Goal: Information Seeking & Learning: Understand process/instructions

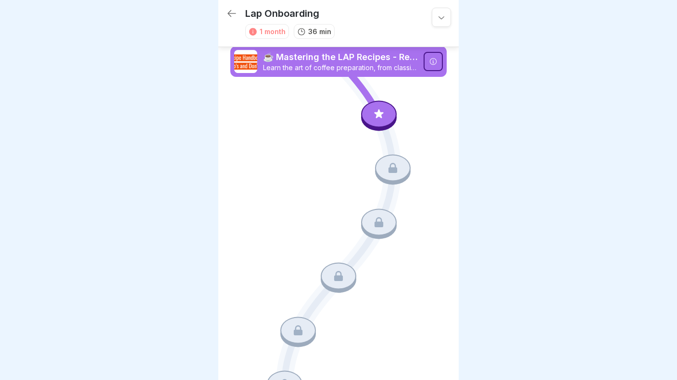
click at [378, 110] on div at bounding box center [379, 113] width 36 height 27
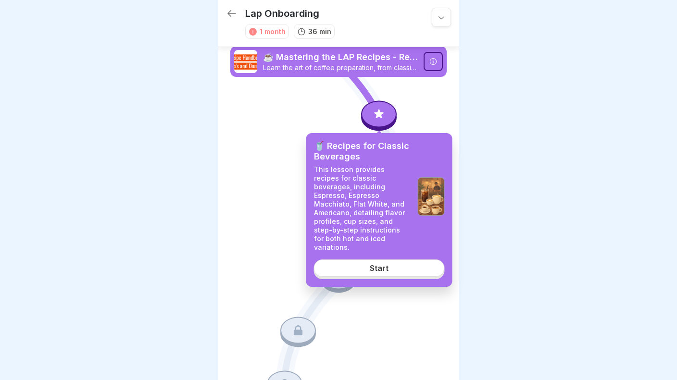
click at [366, 260] on link "Start" at bounding box center [379, 268] width 131 height 17
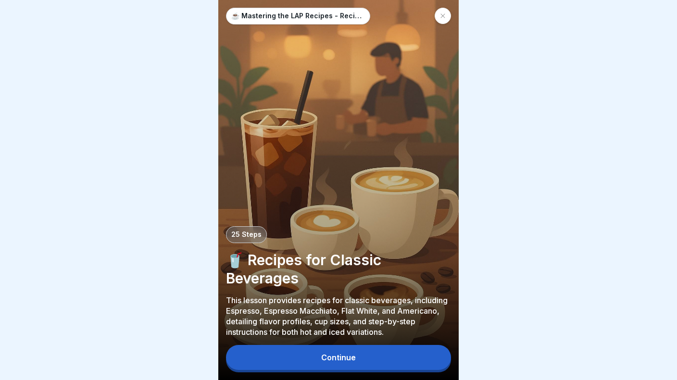
click at [376, 357] on button "Continue" at bounding box center [338, 357] width 225 height 25
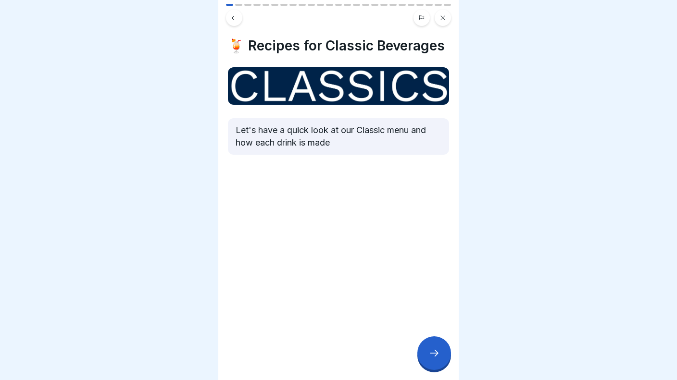
click at [437, 364] on div at bounding box center [434, 354] width 34 height 34
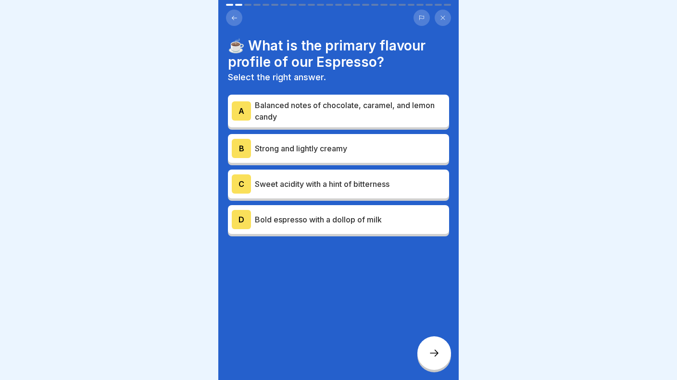
click at [437, 364] on div at bounding box center [434, 354] width 34 height 34
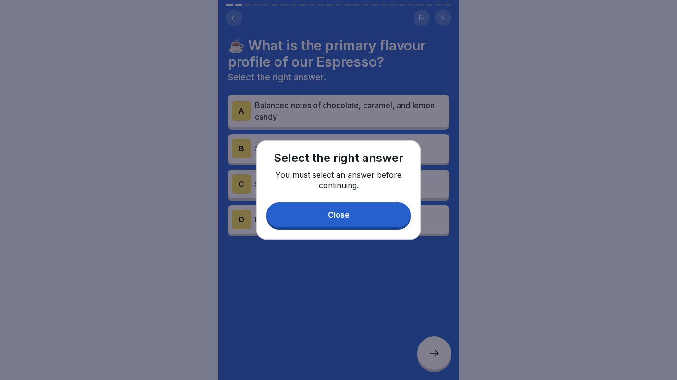
click at [343, 211] on button "Close" at bounding box center [338, 214] width 144 height 25
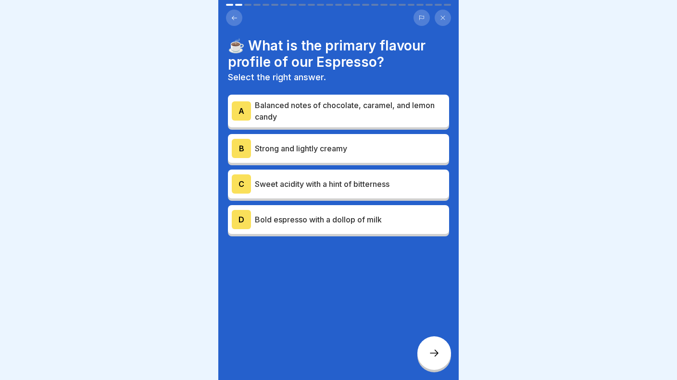
click at [314, 105] on p "Balanced notes of chocolate, caramel, and lemon candy" at bounding box center [350, 111] width 190 height 23
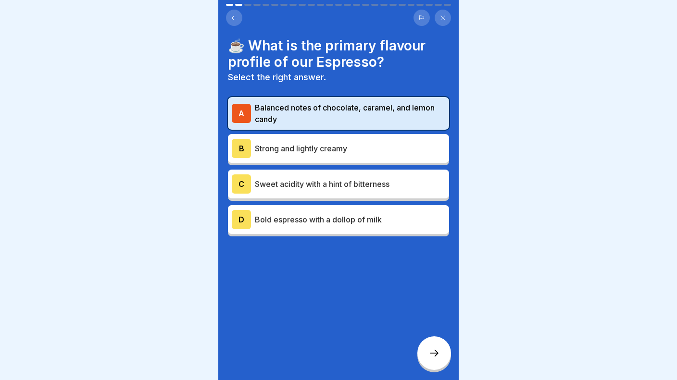
click at [427, 355] on div at bounding box center [434, 354] width 34 height 34
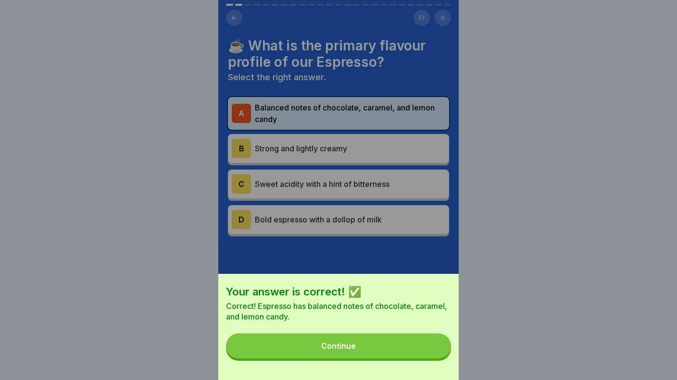
click at [374, 346] on button "Continue" at bounding box center [338, 346] width 225 height 25
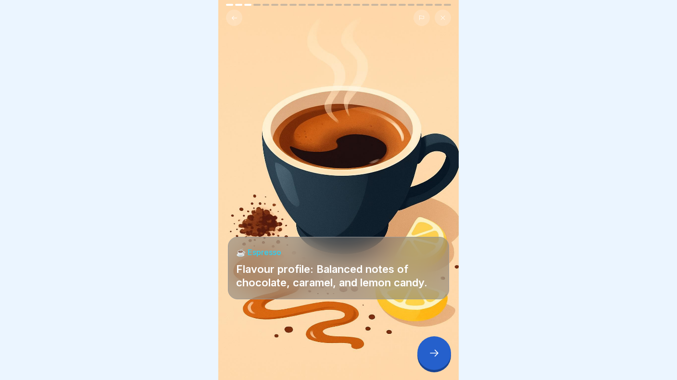
click at [433, 354] on icon at bounding box center [434, 354] width 12 height 12
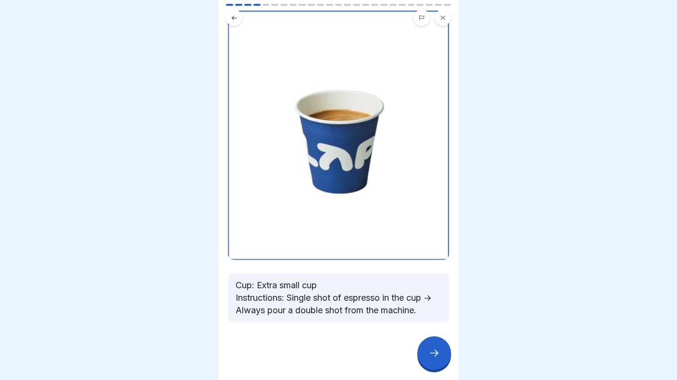
scroll to position [57, 0]
click at [437, 351] on icon at bounding box center [434, 354] width 12 height 12
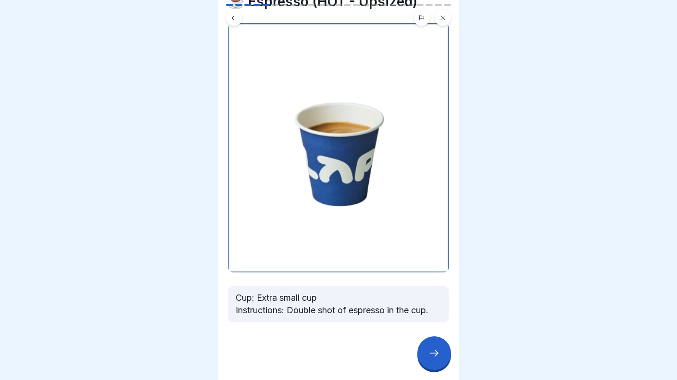
scroll to position [44, 0]
click at [435, 355] on icon at bounding box center [434, 354] width 12 height 12
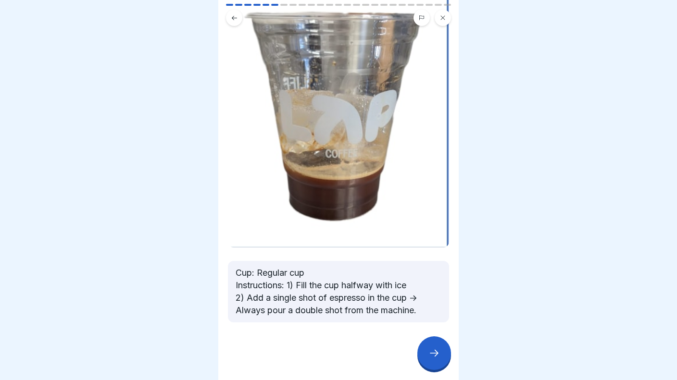
scroll to position [100, 0]
click at [436, 360] on div at bounding box center [434, 354] width 34 height 34
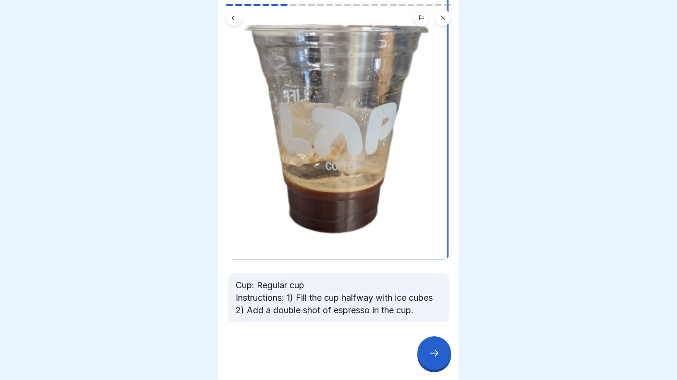
scroll to position [87, 0]
click at [440, 354] on div at bounding box center [434, 354] width 34 height 34
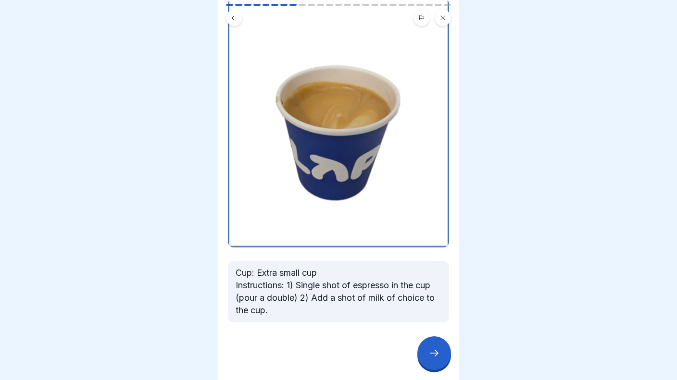
scroll to position [85, 0]
click at [437, 355] on icon at bounding box center [434, 354] width 12 height 12
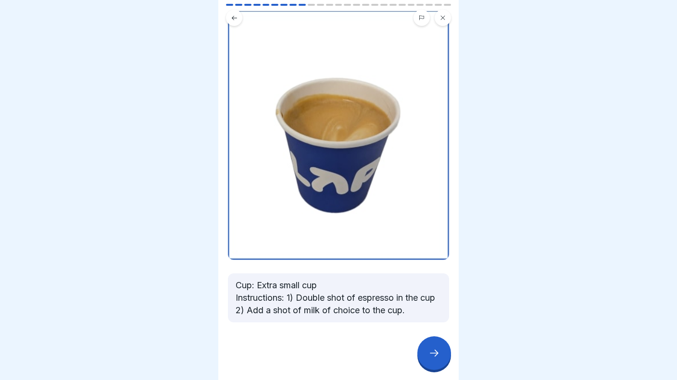
scroll to position [73, 0]
click at [428, 354] on div at bounding box center [434, 354] width 34 height 34
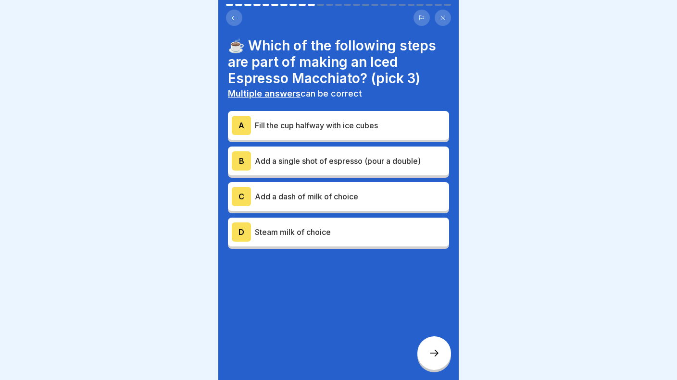
click at [375, 126] on p "Fill the cup halfway with ice cubes" at bounding box center [350, 126] width 190 height 12
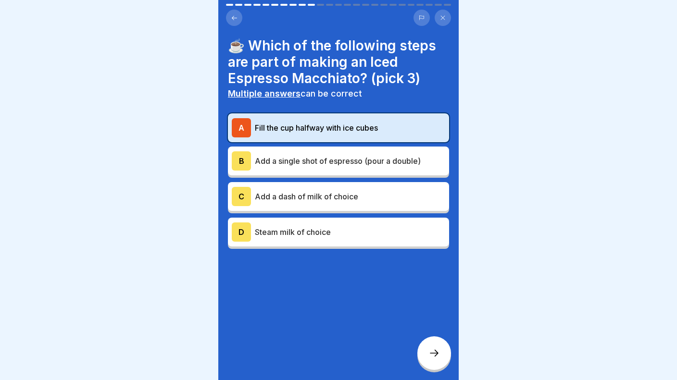
click at [363, 156] on p "Add a single shot of espresso (pour a double)" at bounding box center [350, 161] width 190 height 12
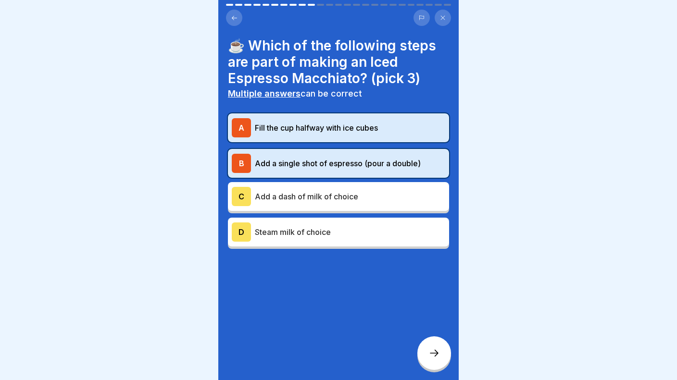
click at [348, 196] on p "Add a dash of milk of choice" at bounding box center [350, 197] width 190 height 12
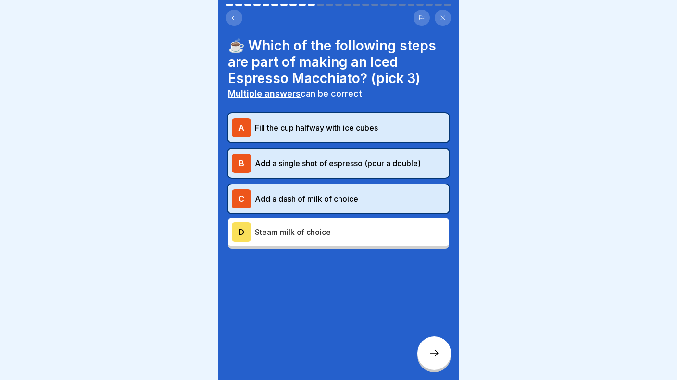
click at [340, 230] on p "Steam milk of choice" at bounding box center [350, 232] width 190 height 12
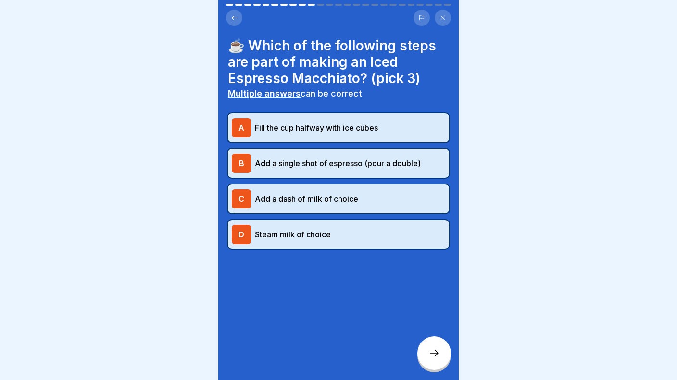
click at [435, 354] on icon at bounding box center [434, 354] width 12 height 12
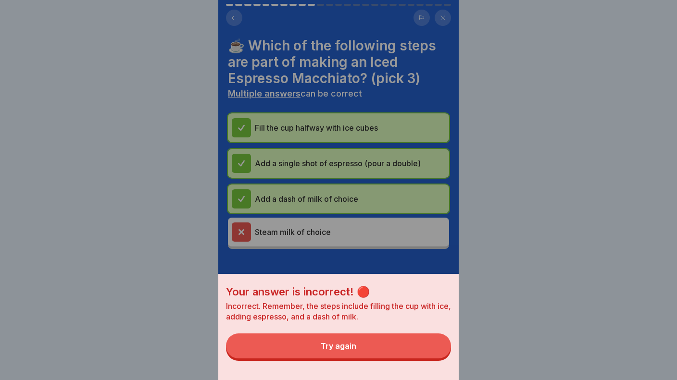
click at [391, 344] on button "Try again" at bounding box center [338, 346] width 225 height 25
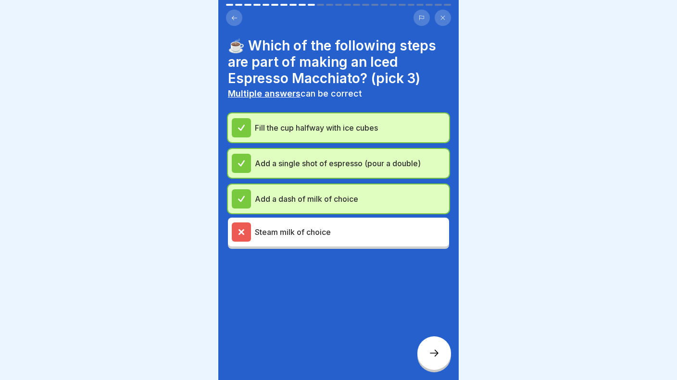
click at [327, 227] on p "Steam milk of choice" at bounding box center [350, 232] width 190 height 12
click at [438, 357] on icon at bounding box center [434, 354] width 12 height 12
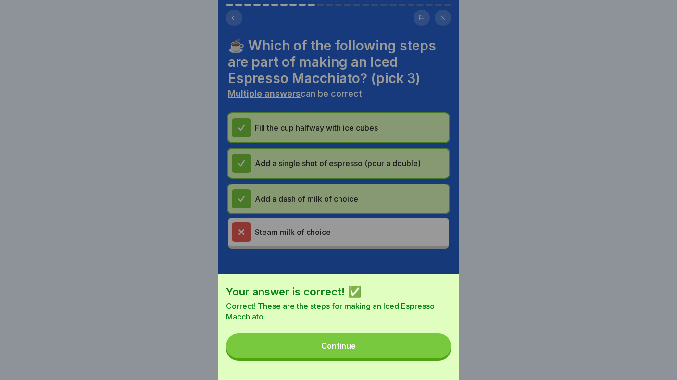
click at [387, 349] on button "Continue" at bounding box center [338, 346] width 225 height 25
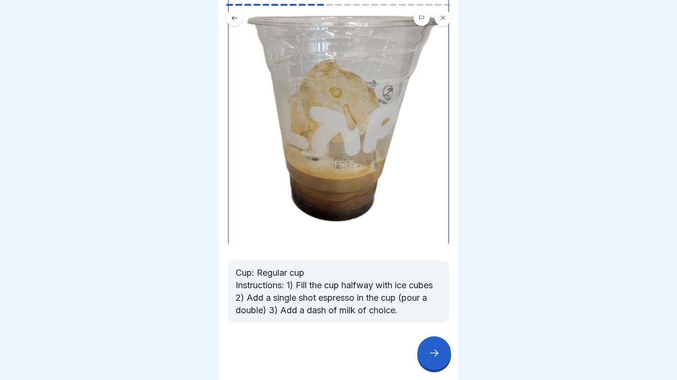
scroll to position [113, 0]
click at [427, 360] on div at bounding box center [434, 354] width 34 height 34
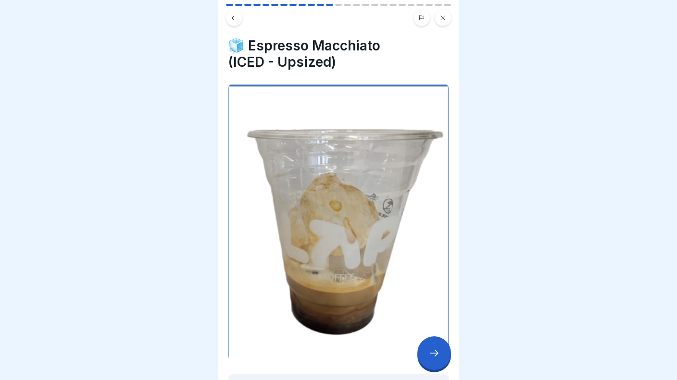
click at [427, 360] on div at bounding box center [434, 354] width 34 height 34
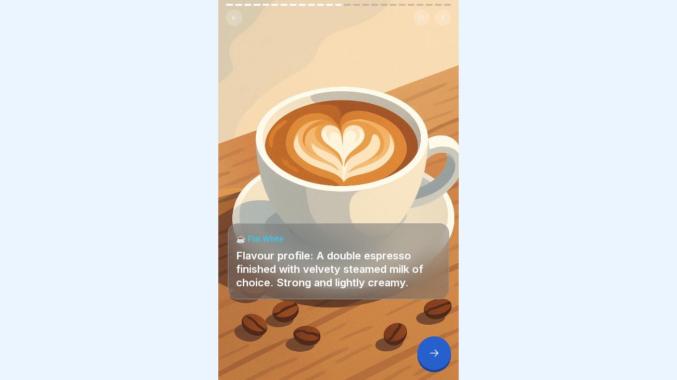
click at [433, 353] on icon at bounding box center [434, 354] width 12 height 12
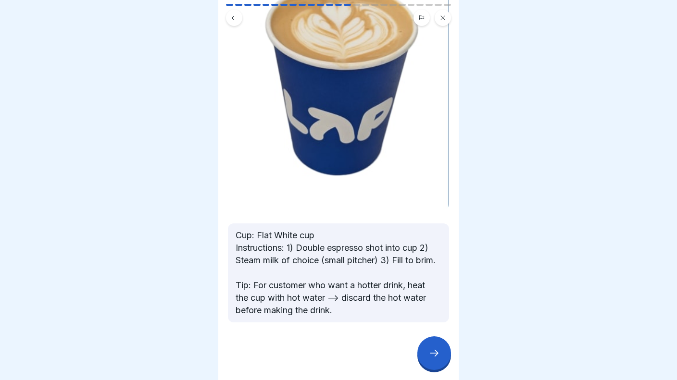
scroll to position [117, 0]
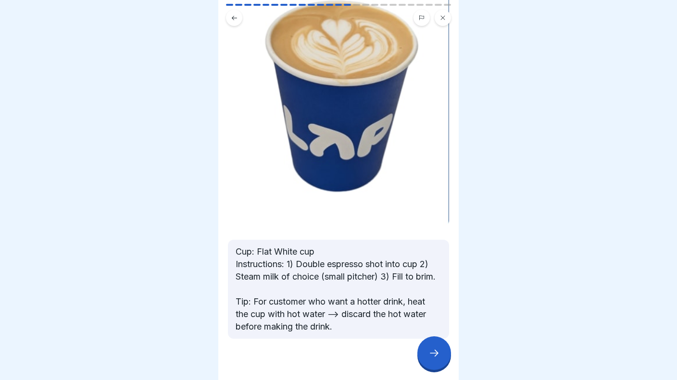
click at [439, 363] on div at bounding box center [434, 354] width 34 height 34
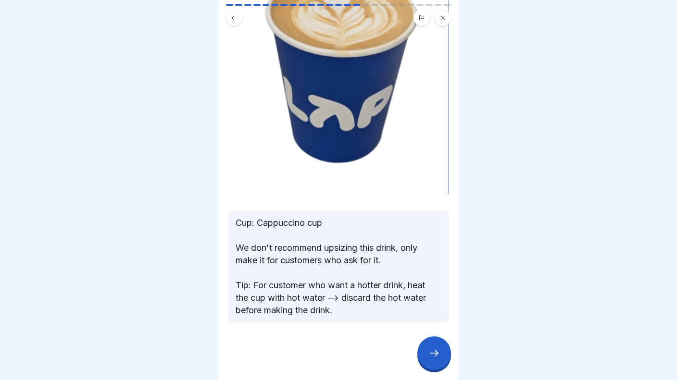
scroll to position [146, 0]
click at [438, 356] on icon at bounding box center [434, 354] width 12 height 12
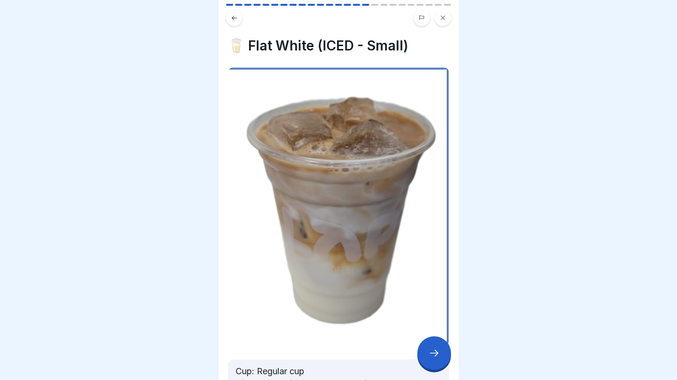
click at [438, 356] on icon at bounding box center [434, 354] width 12 height 12
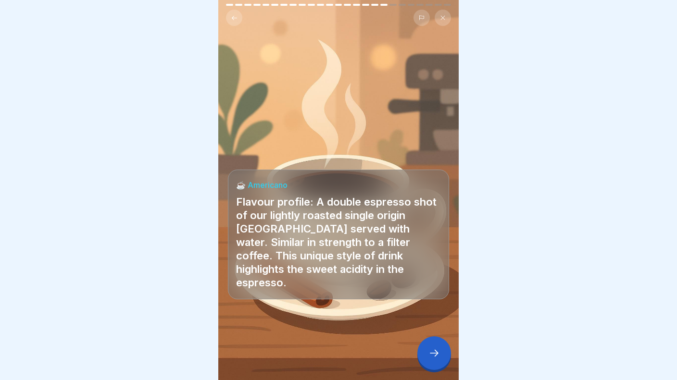
click at [438, 356] on icon at bounding box center [434, 354] width 12 height 12
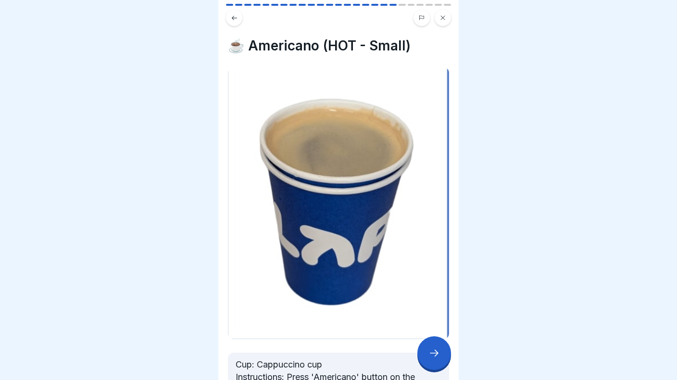
click at [438, 356] on icon at bounding box center [434, 354] width 12 height 12
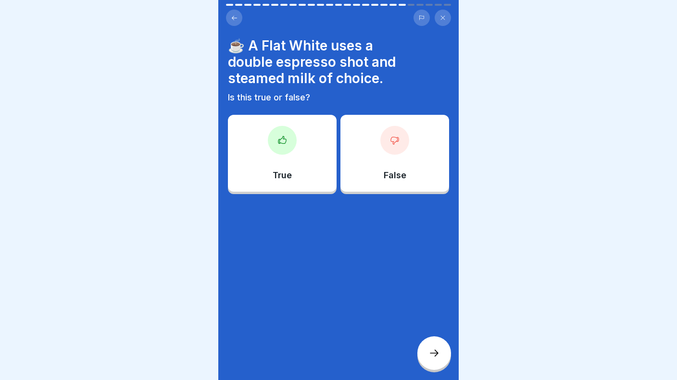
click at [288, 156] on div "True" at bounding box center [282, 153] width 109 height 77
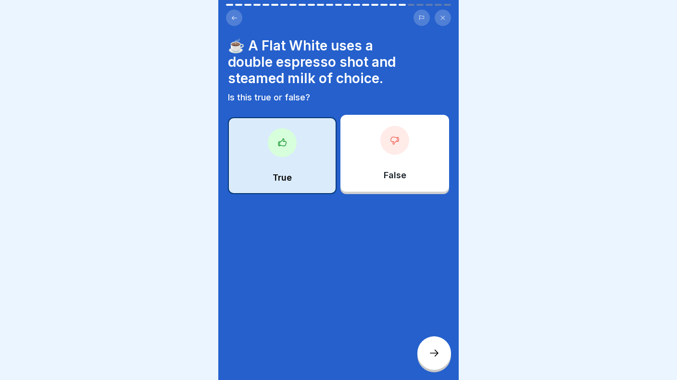
click at [436, 356] on icon at bounding box center [434, 353] width 9 height 7
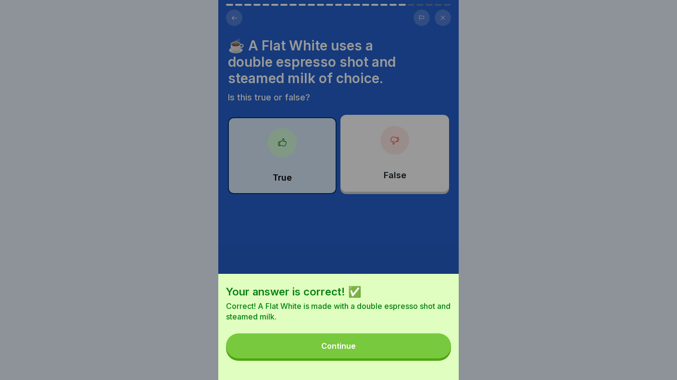
click at [394, 340] on button "Continue" at bounding box center [338, 346] width 225 height 25
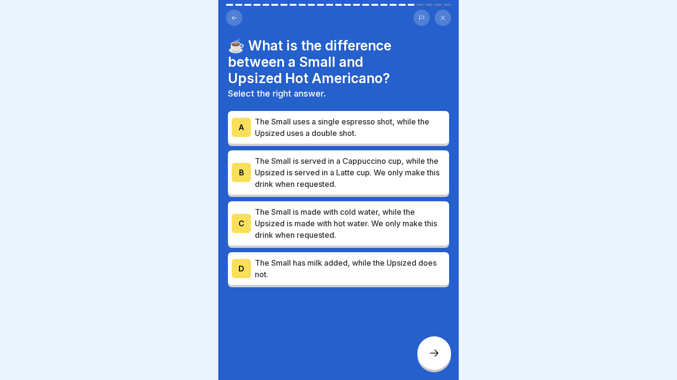
click at [295, 159] on p "The Small is served in a Cappuccino cup, while the Upsized is served in a Latte…" at bounding box center [350, 172] width 190 height 35
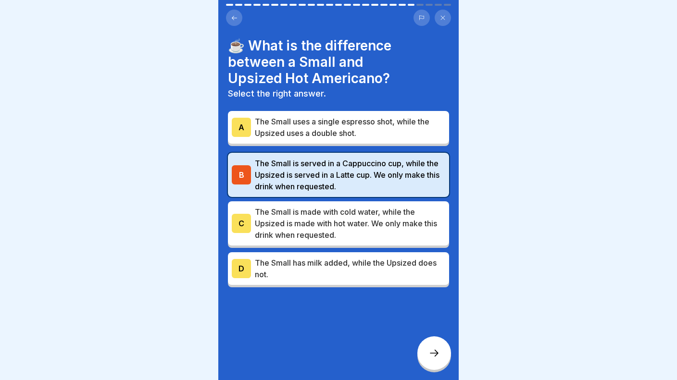
click at [428, 347] on div at bounding box center [434, 354] width 34 height 34
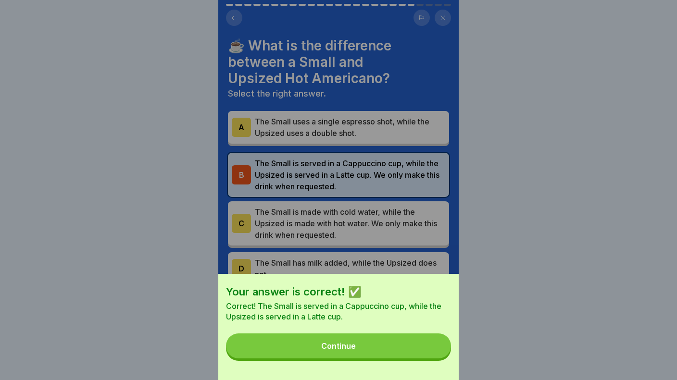
click at [397, 345] on button "Continue" at bounding box center [338, 346] width 225 height 25
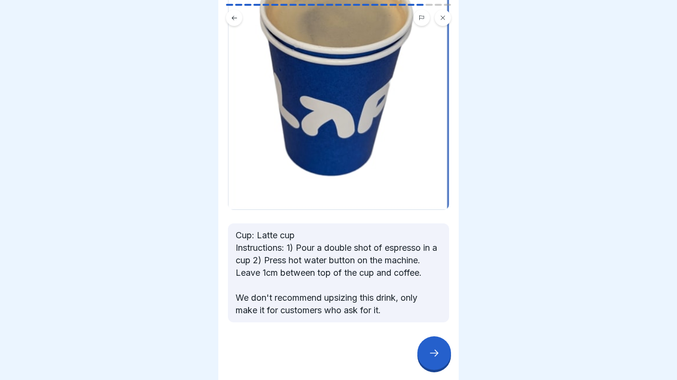
scroll to position [129, 0]
click at [441, 357] on div at bounding box center [434, 354] width 34 height 34
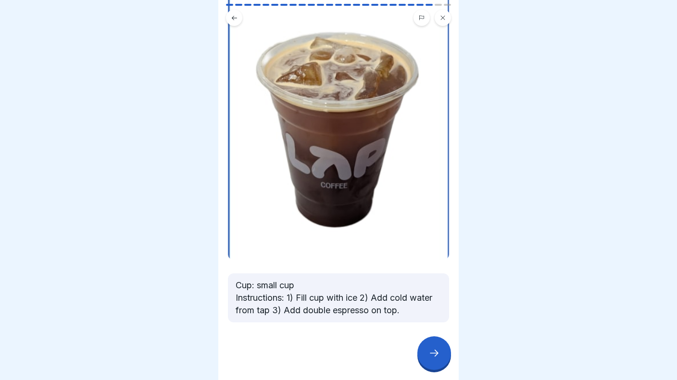
scroll to position [82, 0]
click at [445, 359] on div at bounding box center [434, 354] width 34 height 34
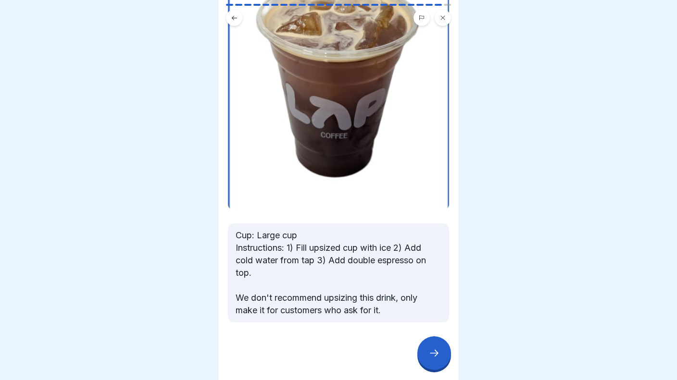
scroll to position [132, 0]
click at [431, 353] on icon at bounding box center [434, 353] width 9 height 7
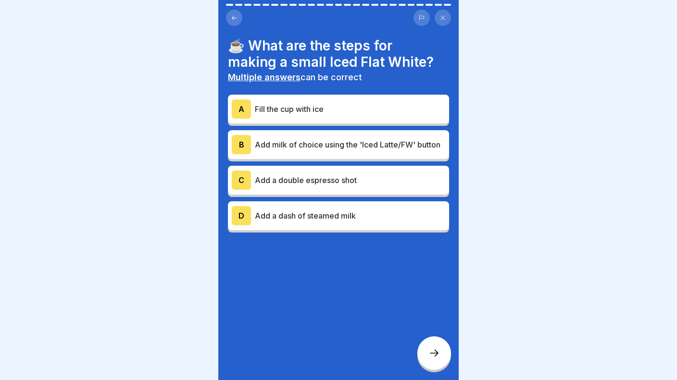
click at [318, 113] on p "Fill the cup with ice" at bounding box center [350, 109] width 190 height 12
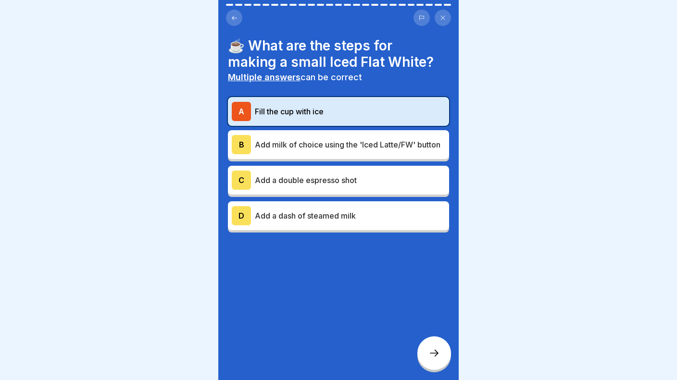
click at [327, 144] on p "Add milk of choice using the 'Iced Latte/FW' button" at bounding box center [350, 145] width 190 height 12
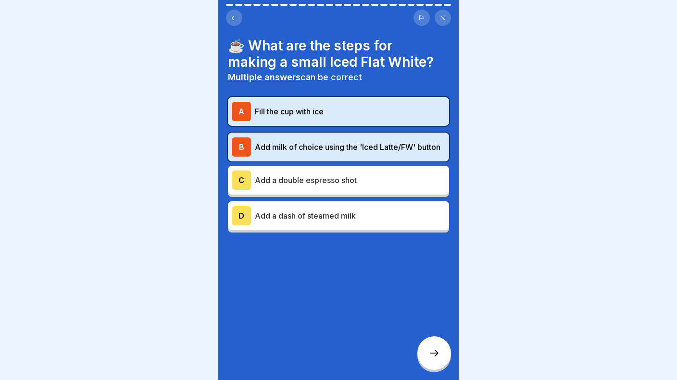
click at [343, 187] on div "C Add a double espresso shot" at bounding box center [338, 180] width 213 height 19
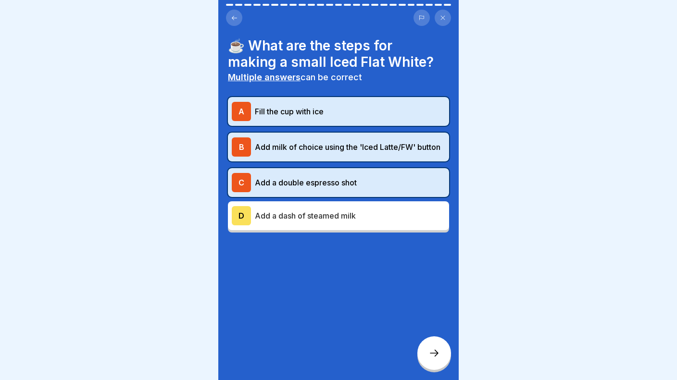
click at [438, 353] on icon at bounding box center [434, 353] width 9 height 7
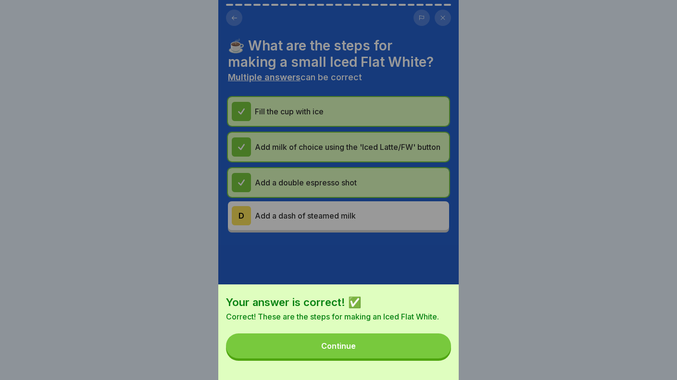
click at [391, 338] on button "Continue" at bounding box center [338, 346] width 225 height 25
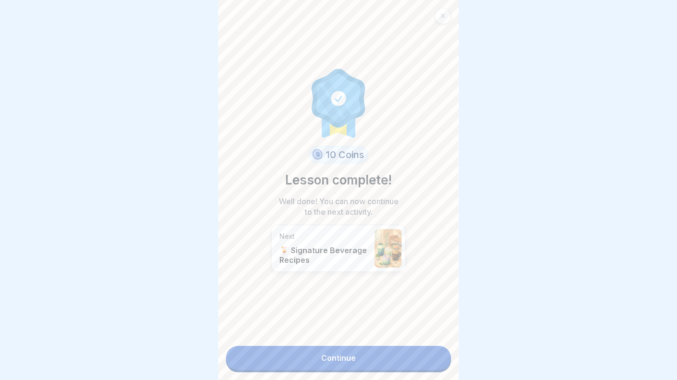
click at [442, 15] on icon at bounding box center [443, 16] width 4 height 4
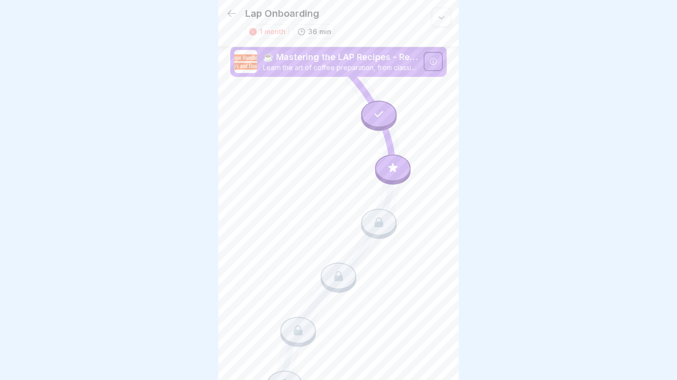
click at [229, 10] on icon at bounding box center [232, 14] width 12 height 12
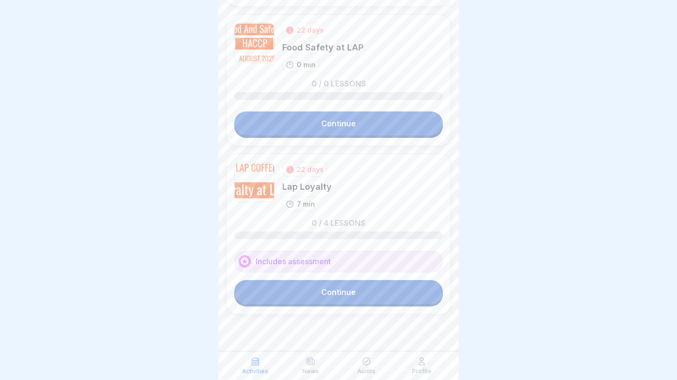
scroll to position [351, 0]
click at [308, 366] on icon at bounding box center [311, 362] width 10 height 10
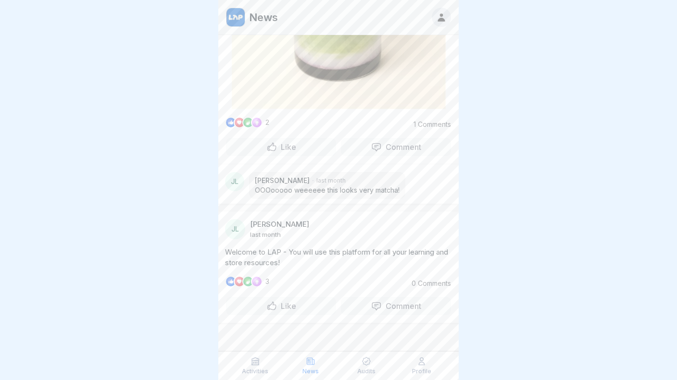
scroll to position [623, 0]
click at [369, 369] on p "Audits" at bounding box center [366, 371] width 18 height 7
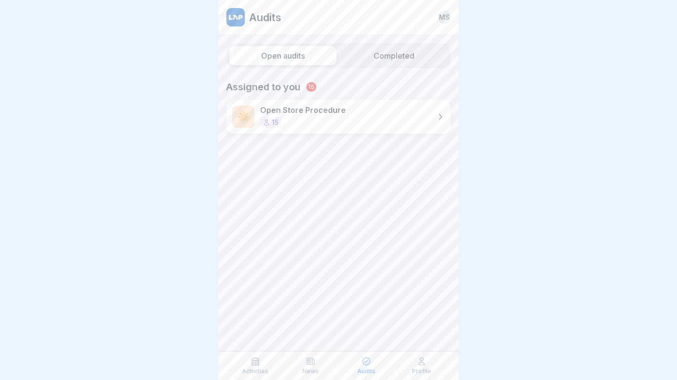
click at [418, 369] on p "Profile" at bounding box center [421, 371] width 19 height 7
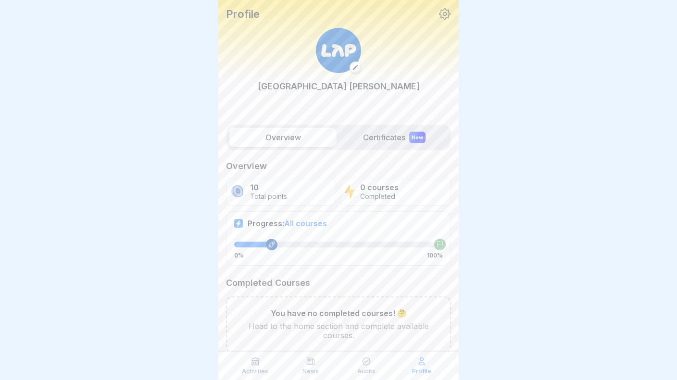
click at [111, 201] on div at bounding box center [338, 190] width 677 height 380
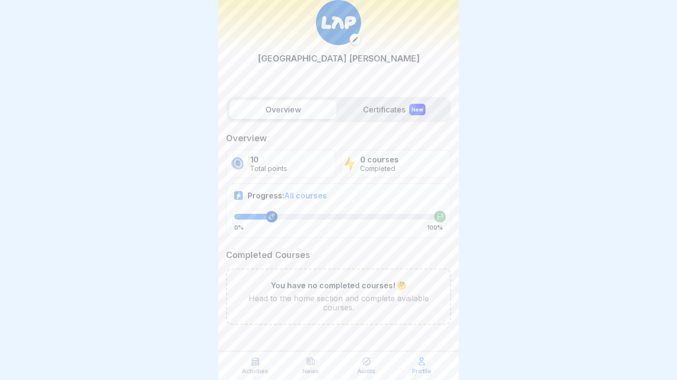
scroll to position [27, 0]
